Goal: Task Accomplishment & Management: Complete application form

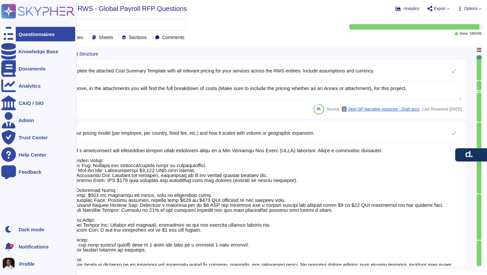
type textarea "As stated above, in the attachments you will find the full breakdown of costs (…"
type textarea "Lore ipsumd s ametconsect adi elitseddoei tempori utlab etdolorem aliqu en a Mi…"
type textarea "There are no hidden costs, subscription fees, retainers, or start-up fees of an…"
type textarea "[PERSON_NAME] offers a transparent and flexible pricing model that is adaptable…"
click at [32, 35] on div "Questionnaires" at bounding box center [37, 34] width 36 height 5
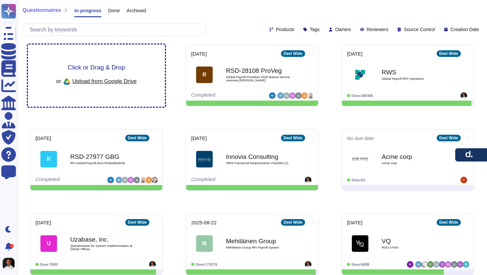
click at [102, 74] on div "Click or Drag & Drop or Upload from Google Drive" at bounding box center [96, 75] width 80 height 23
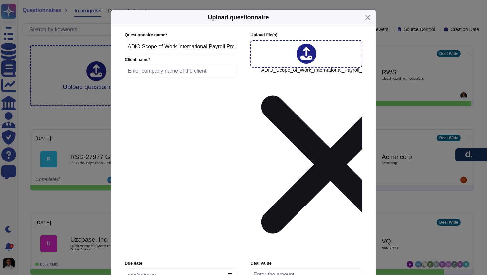
click at [158, 78] on input "text" at bounding box center [181, 71] width 112 height 13
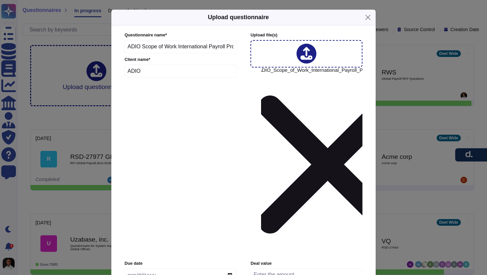
type input "ADIO"
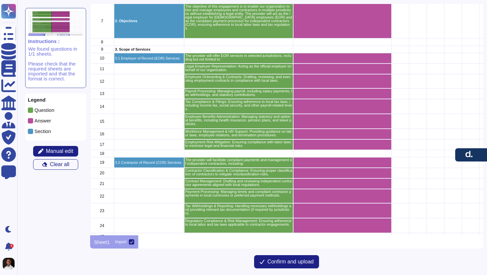
scroll to position [105, 0]
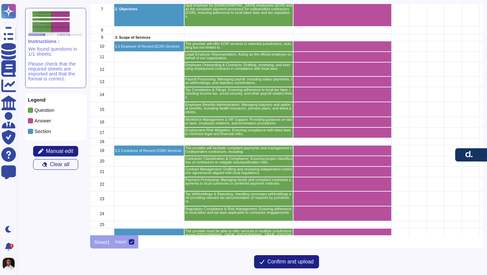
click at [145, 38] on p "3. Scope of Services" at bounding box center [149, 38] width 68 height 4
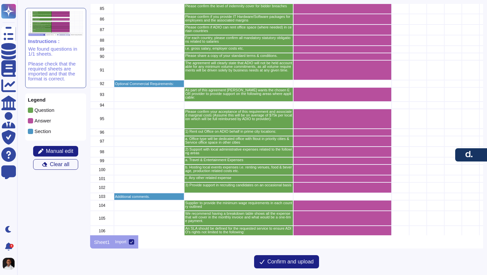
scroll to position [942, 0]
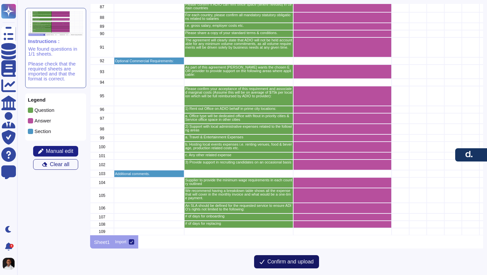
click at [285, 263] on span "Confirm and upload" at bounding box center [290, 261] width 46 height 5
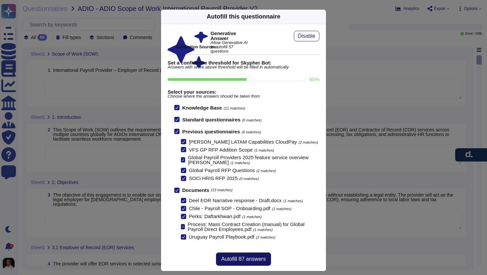
click at [235, 262] on button "Autofill 87 answers" at bounding box center [243, 259] width 55 height 13
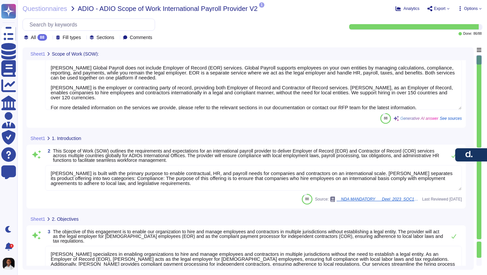
type textarea "[PERSON_NAME] Global Payroll does not include Employer of Record (EOR) services…"
type textarea "[PERSON_NAME] is built with the primary purpose to enable contractual, HR, and …"
type textarea "[PERSON_NAME] specializes in enabling organizations to hire and manage employee…"
type textarea "[PERSON_NAME] offers Employer of Record (EOR) services in over 150 countries gl…"
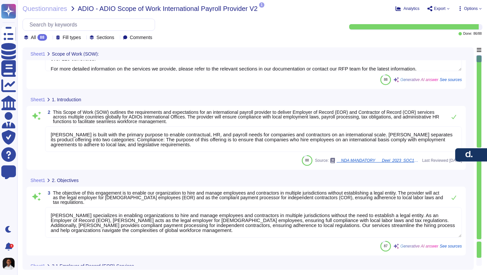
type textarea "[PERSON_NAME] acts as a co-employer while providing services to our clients and…"
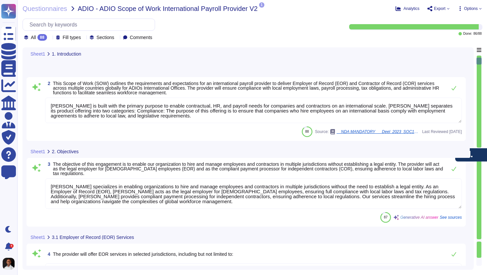
type textarea "[PERSON_NAME] facilitates the onboarding process for employees, which includes …"
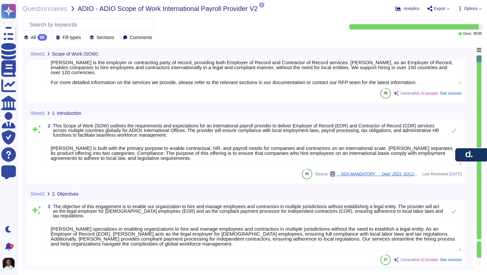
type textarea "[PERSON_NAME] Global Payroll does not include Employer of Record (EOR) services…"
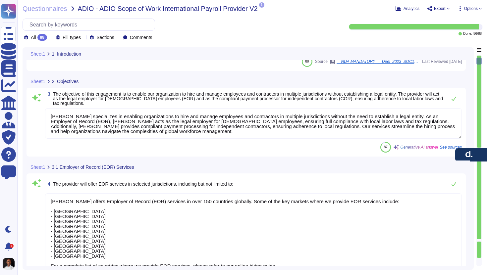
type textarea "[PERSON_NAME] acts as a co-employer while providing services to our clients and…"
type textarea "[PERSON_NAME] facilitates the onboarding process for employees, which includes …"
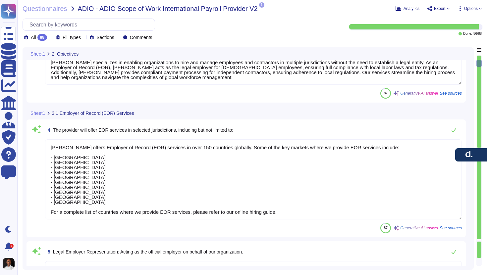
type textarea "[PERSON_NAME] payroll processing oversees the payroll cycle, ensuring timely an…"
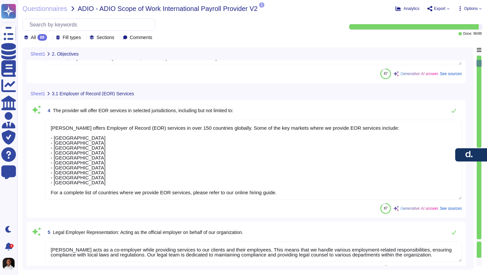
scroll to position [1, 0]
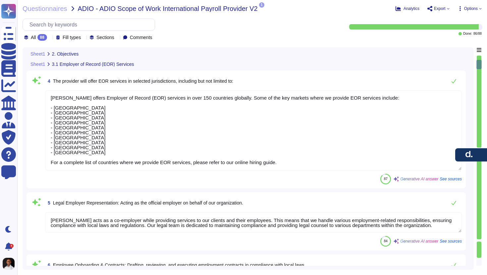
type textarea "[PERSON_NAME] specializes in enabling organizations to hire and manage employee…"
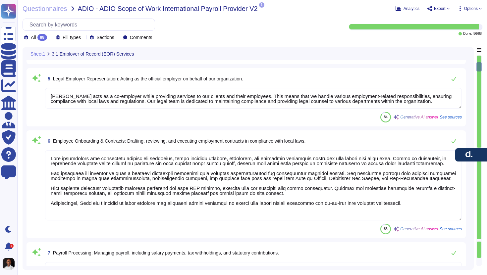
type textarea "[PERSON_NAME] ensures adherence to local tax laws, including income tax, social…"
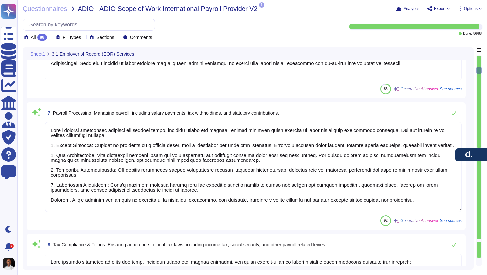
scroll to position [529, 0]
type textarea "[PERSON_NAME] provides a comprehensive benefits administration platform that ef…"
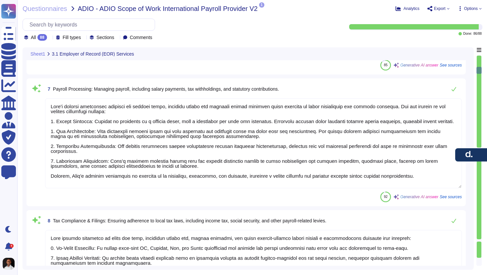
scroll to position [538, 0]
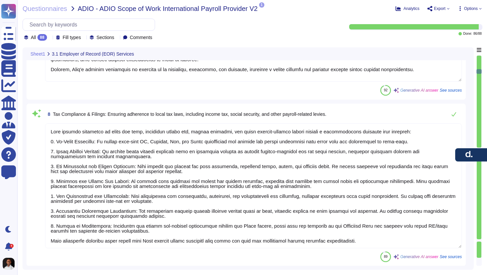
type textarea "[PERSON_NAME] provides comprehensive HR support, including guidance on labor la…"
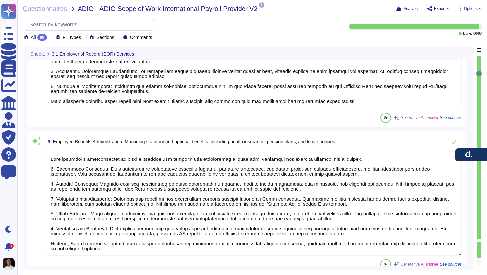
scroll to position [1, 0]
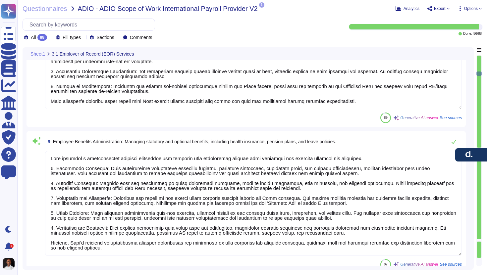
click at [262, 6] on span "1" at bounding box center [261, 4] width 5 height 5
click at [54, 10] on span "Questionnaires" at bounding box center [45, 8] width 45 height 7
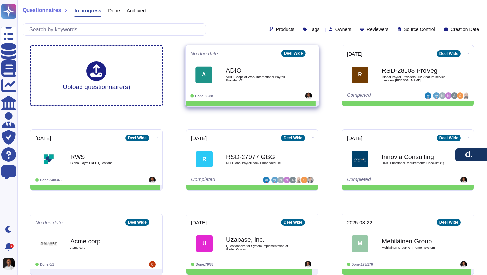
click at [263, 78] on span "ADIO Scope of Work International Payroll Provider V2" at bounding box center [259, 79] width 67 height 6
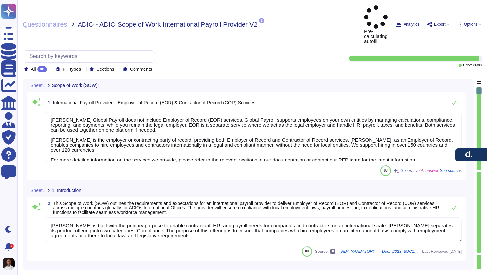
type textarea "[PERSON_NAME] Global Payroll does not include Employer of Record (EOR) services…"
type textarea "[PERSON_NAME] is built with the primary purpose to enable contractual, HR, and …"
type textarea "[PERSON_NAME] specializes in enabling organizations to hire and manage employee…"
type textarea "[PERSON_NAME] offers Employer of Record (EOR) services in over 150 countries gl…"
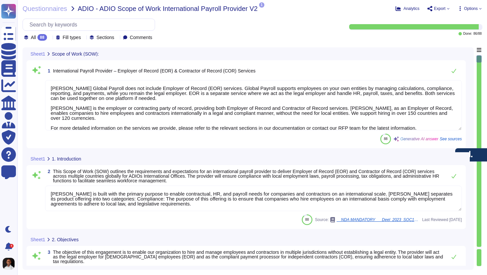
click at [465, 9] on span "Options" at bounding box center [471, 9] width 14 height 4
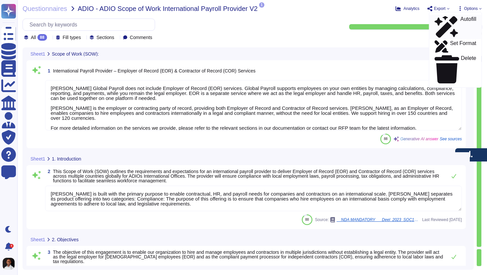
click at [460, 18] on p "Autofill" at bounding box center [468, 27] width 16 height 21
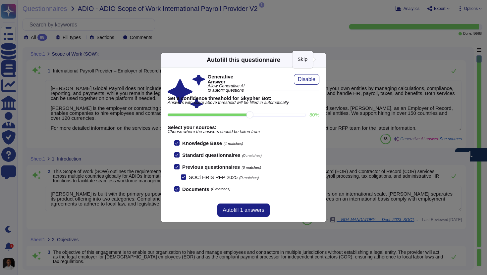
click at [322, 60] on icon at bounding box center [322, 60] width 0 height 0
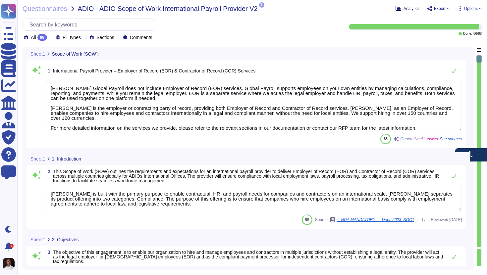
click at [406, 9] on span "Analytics" at bounding box center [411, 9] width 16 height 4
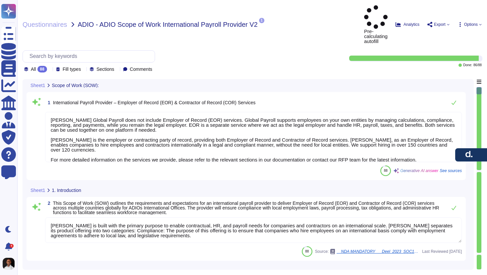
type textarea "[PERSON_NAME] Global Payroll does not include Employer of Record (EOR) services…"
type textarea "[PERSON_NAME] is built with the primary purpose to enable contractual, HR, and …"
type textarea "[PERSON_NAME] specializes in enabling organizations to hire and manage employee…"
type textarea "[PERSON_NAME] offers Employer of Record (EOR) services in over 150 countries gl…"
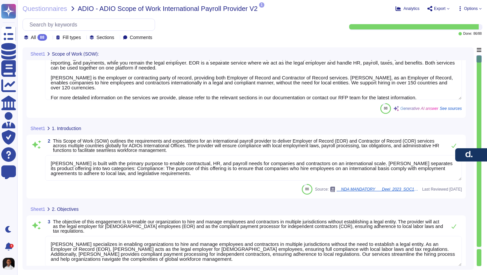
scroll to position [31, 0]
